Goal: Task Accomplishment & Management: Manage account settings

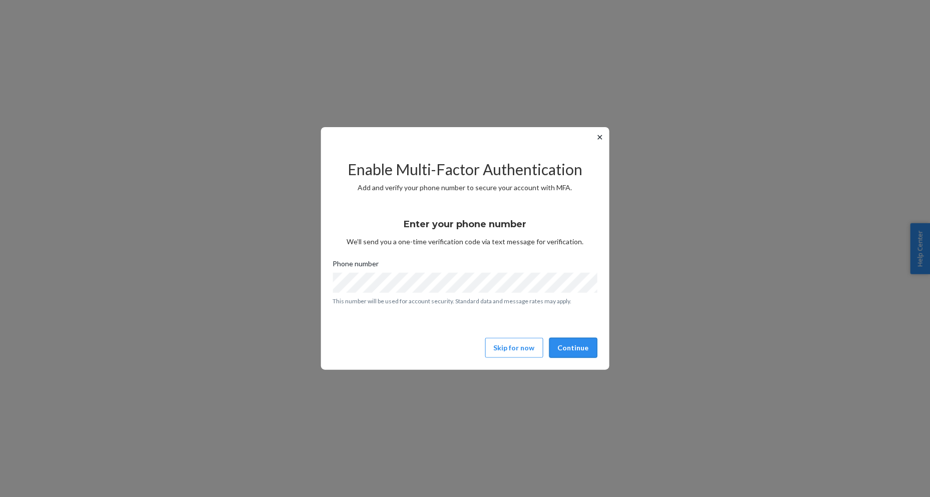
click at [577, 353] on button "Continue" at bounding box center [573, 348] width 48 height 20
click at [566, 342] on button "Continue" at bounding box center [573, 348] width 48 height 20
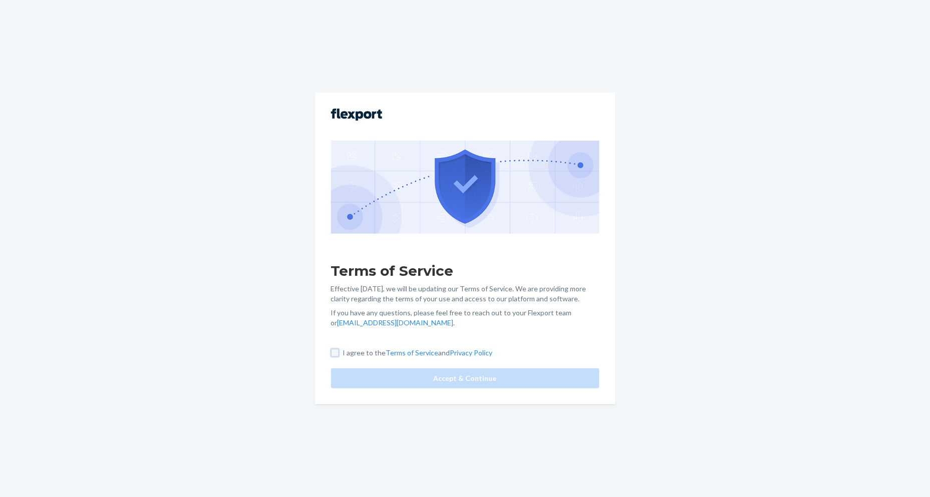
click at [333, 354] on input "I agree to the Terms of Service and Privacy Policy" at bounding box center [335, 353] width 8 height 8
checkbox input "true"
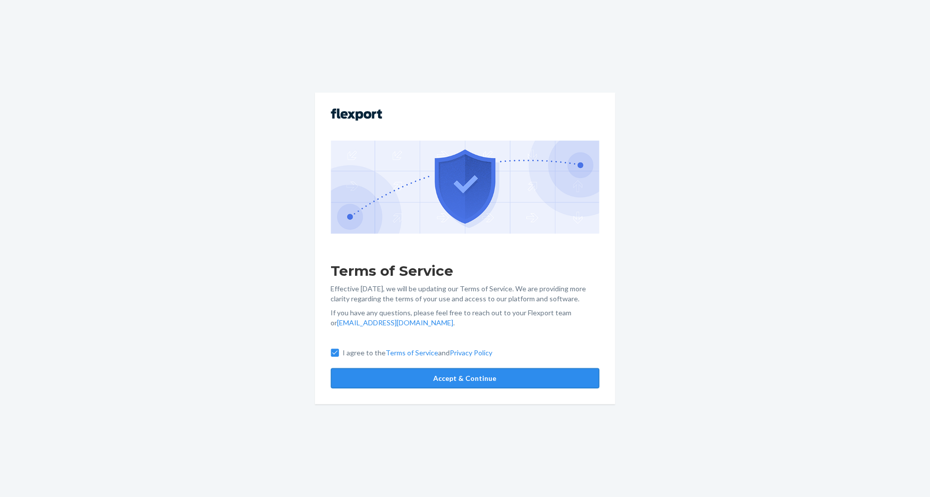
click at [357, 376] on button "Accept & Continue" at bounding box center [465, 379] width 268 height 20
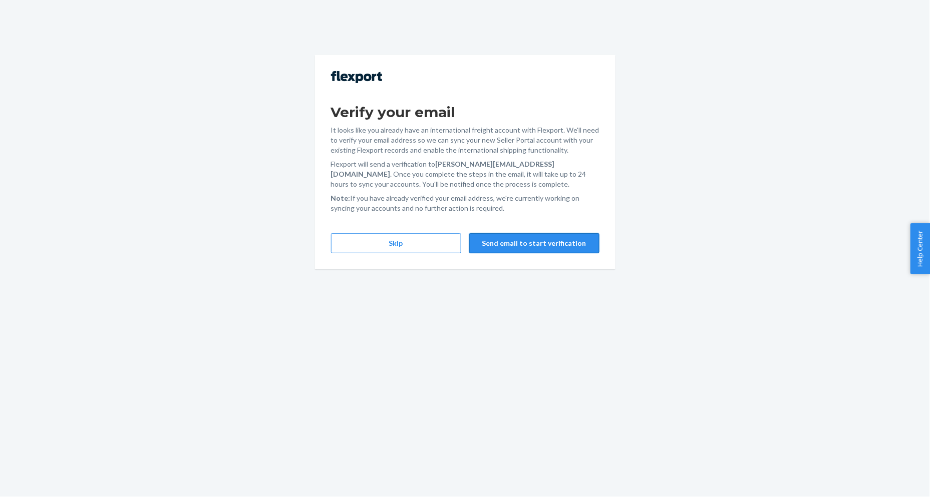
click at [574, 246] on button "Send email to start verification" at bounding box center [534, 243] width 130 height 20
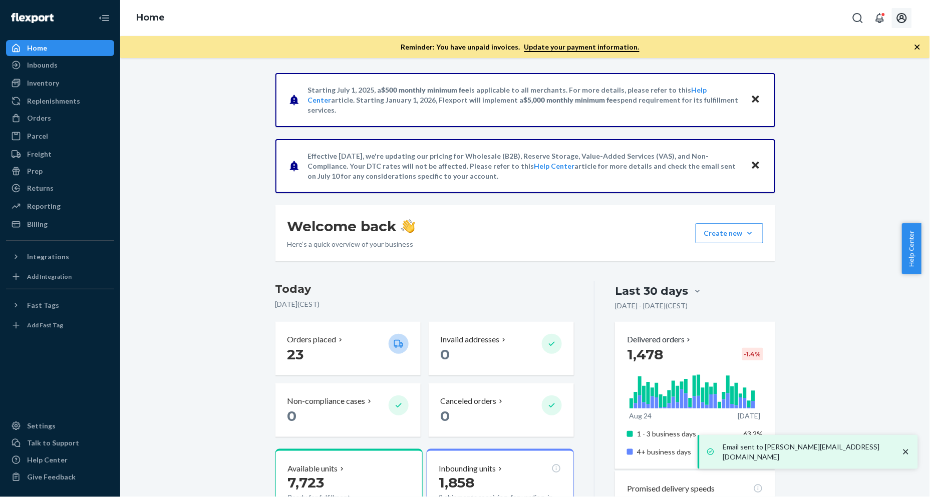
click at [902, 19] on icon "Open account menu" at bounding box center [902, 18] width 12 height 12
